Goal: Check status: Check status

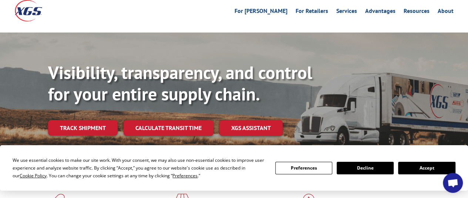
scroll to position [111, 0]
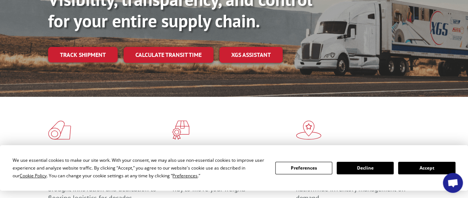
click at [423, 169] on button "Accept" at bounding box center [426, 168] width 57 height 13
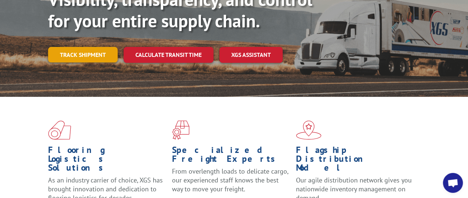
click at [98, 47] on link "Track shipment" at bounding box center [83, 55] width 70 height 16
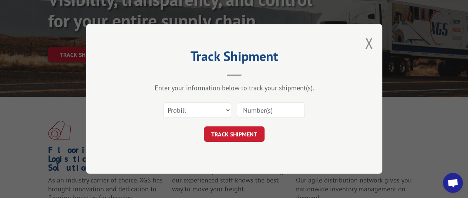
click at [265, 107] on input at bounding box center [271, 111] width 68 height 16
paste input "17636349"
type input "17636349"
click at [219, 134] on button "TRACK SHIPMENT" at bounding box center [234, 135] width 61 height 16
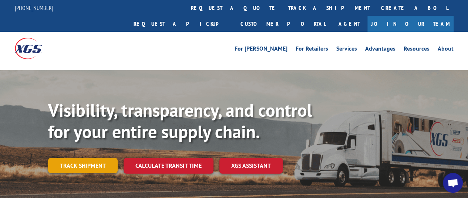
click at [98, 158] on link "Track shipment" at bounding box center [83, 166] width 70 height 16
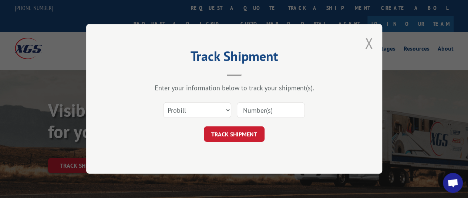
click at [369, 44] on button "Close modal" at bounding box center [369, 43] width 8 height 20
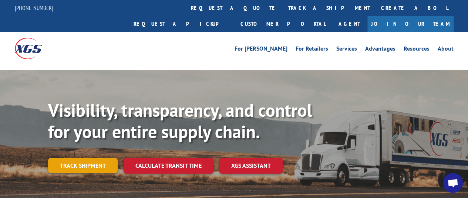
click at [87, 158] on link "Track shipment" at bounding box center [83, 166] width 70 height 16
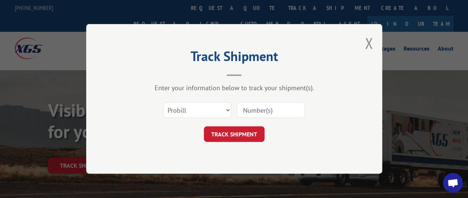
click at [262, 109] on input at bounding box center [271, 111] width 68 height 16
paste input "17622648"
type input "17622648"
click at [241, 131] on button "TRACK SHIPMENT" at bounding box center [234, 135] width 61 height 16
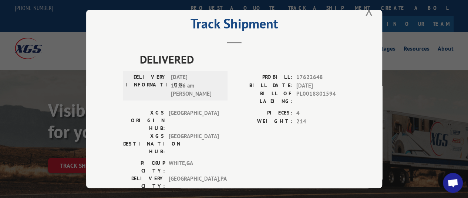
scroll to position [29, 0]
